Goal: Consume media (video, audio)

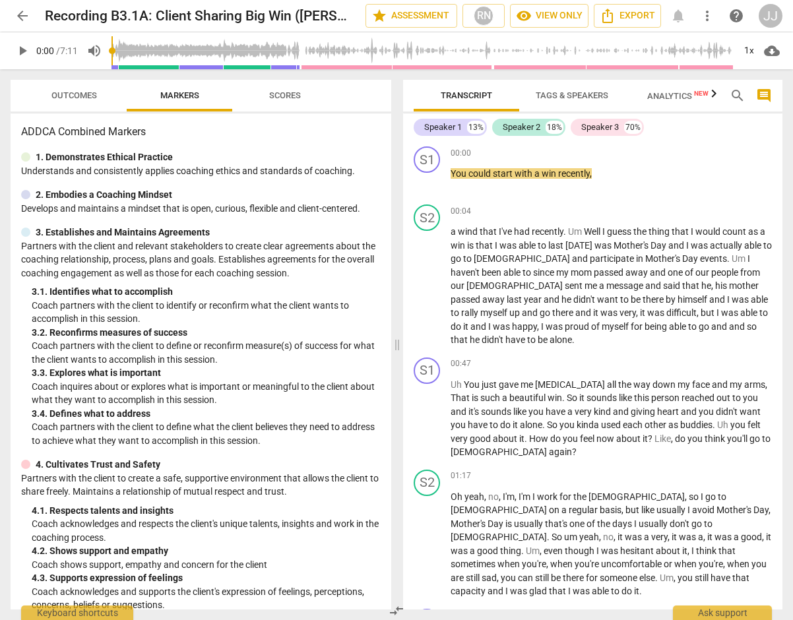
click at [27, 51] on span "play_arrow" at bounding box center [23, 51] width 16 height 16
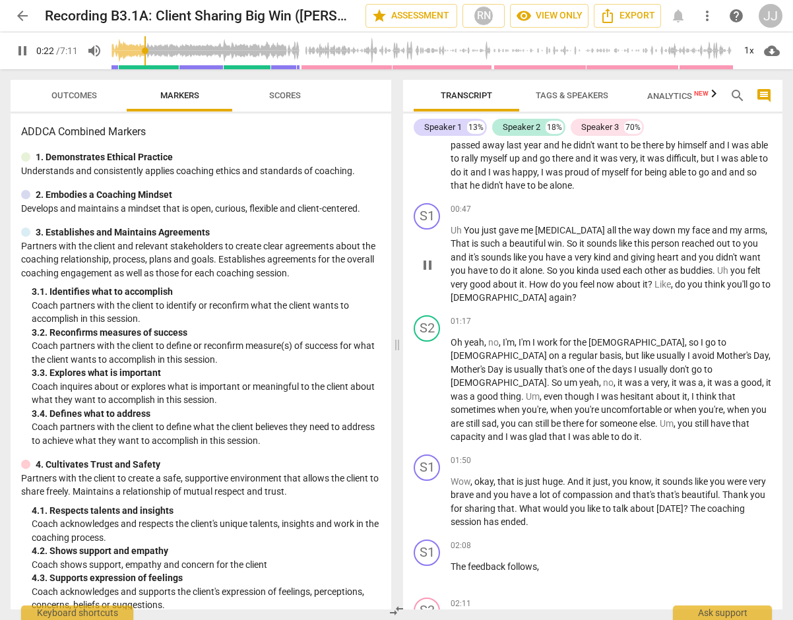
scroll to position [167, 0]
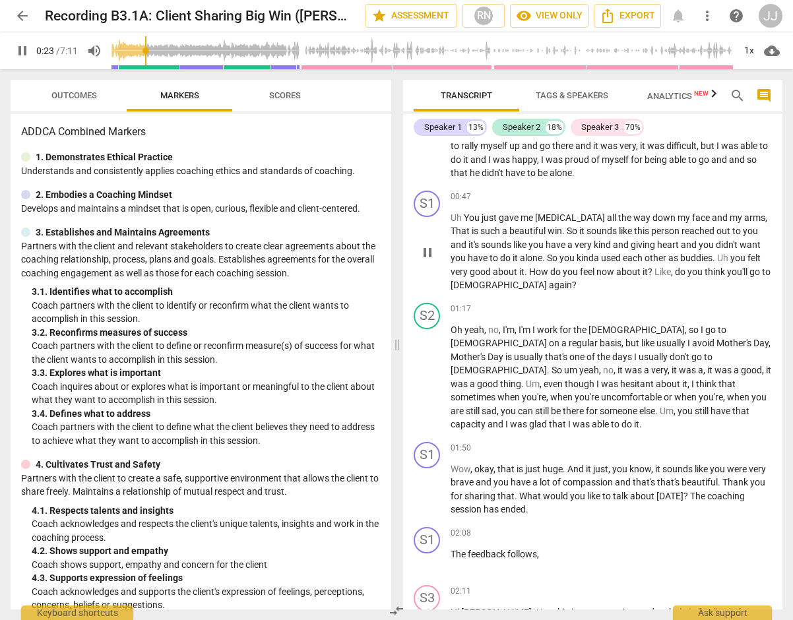
click at [529, 247] on span "you" at bounding box center [537, 245] width 17 height 11
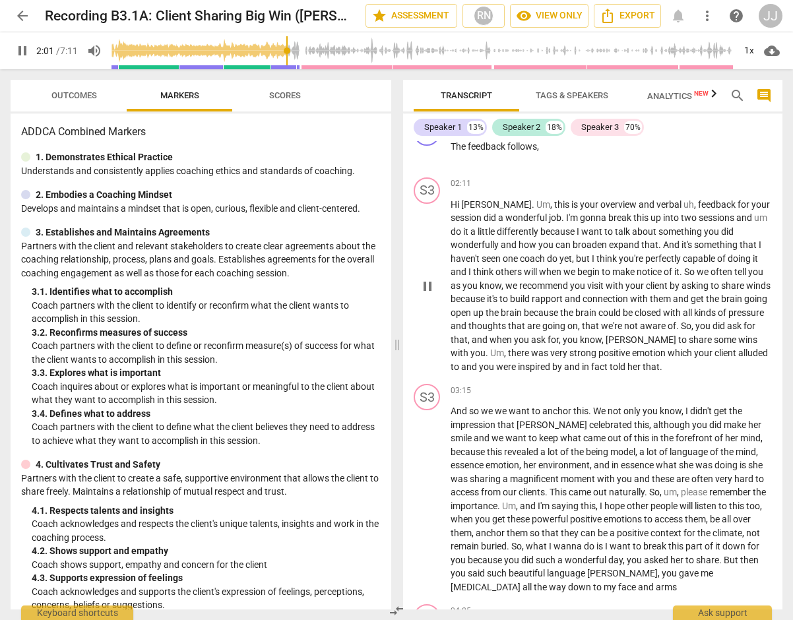
scroll to position [823, 0]
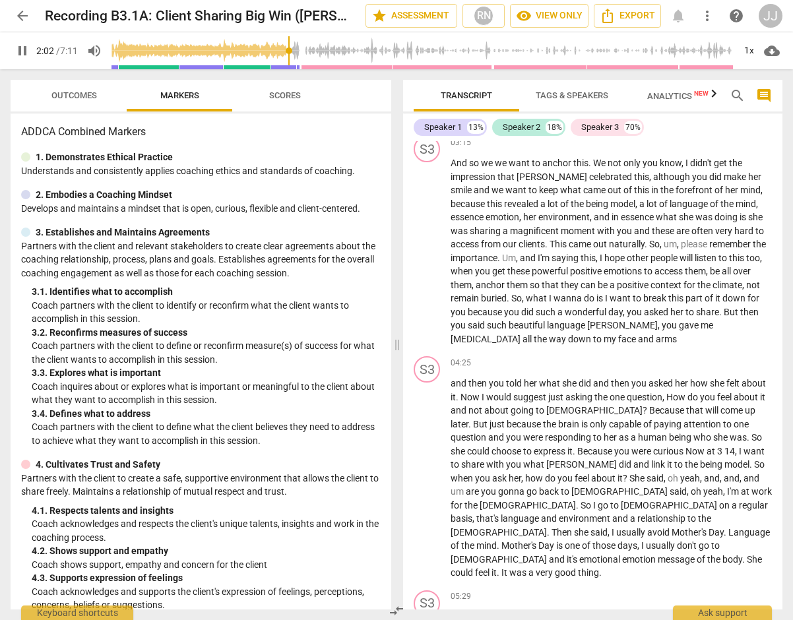
click at [26, 46] on span "pause" at bounding box center [23, 51] width 16 height 16
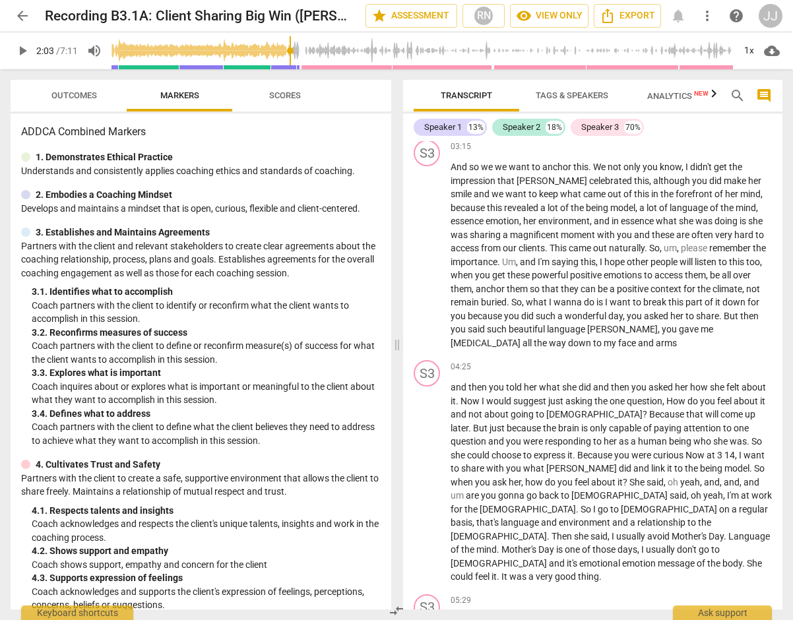
scroll to position [1179, 0]
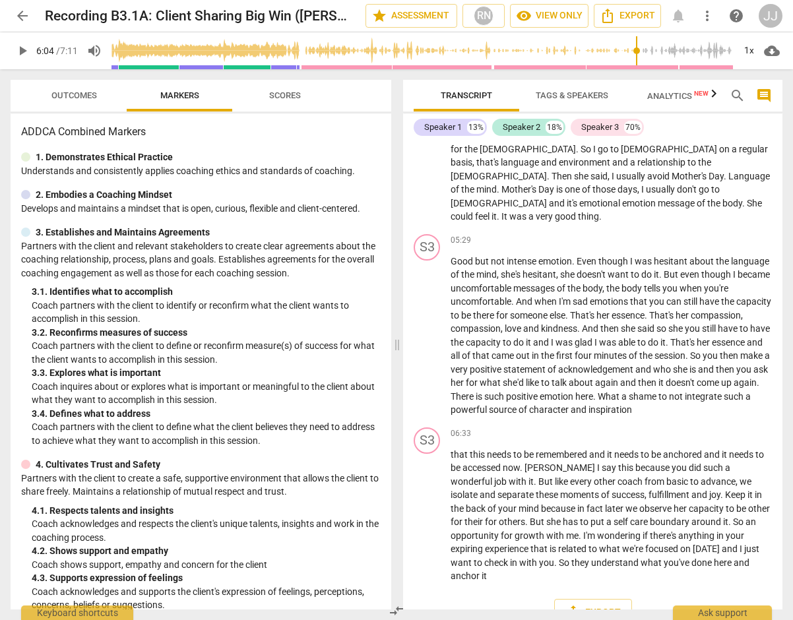
click at [636, 51] on input "range" at bounding box center [423, 51] width 622 height 42
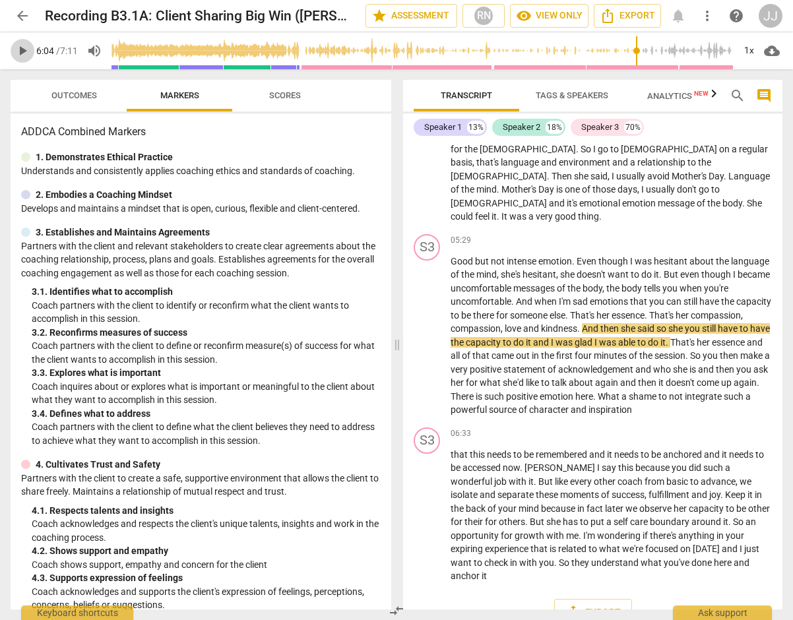
click at [18, 51] on span "play_arrow" at bounding box center [23, 51] width 16 height 16
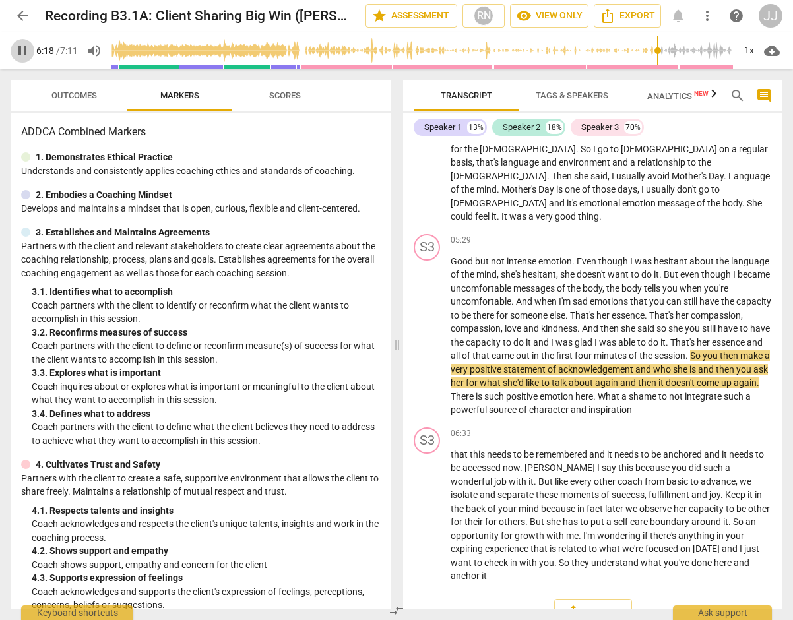
click at [18, 51] on span "pause" at bounding box center [23, 51] width 16 height 16
type input "378"
click at [17, 15] on span "arrow_back" at bounding box center [23, 16] width 16 height 16
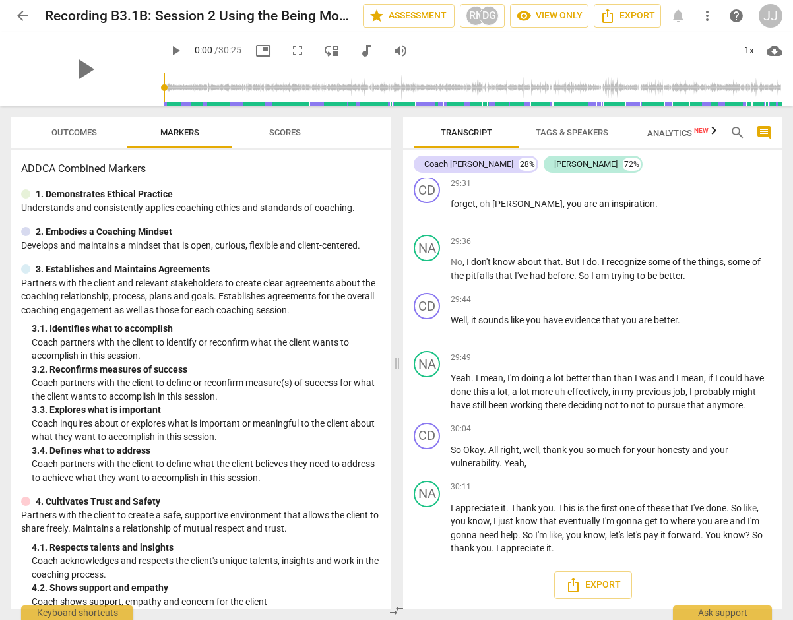
scroll to position [199, 0]
